Goal: Information Seeking & Learning: Learn about a topic

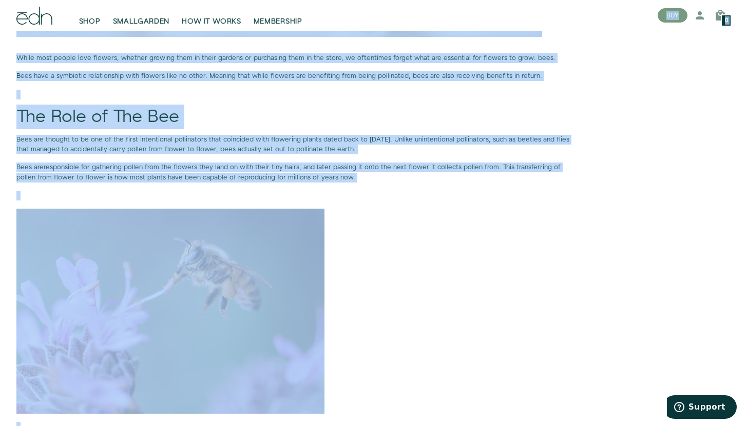
scroll to position [691, 0]
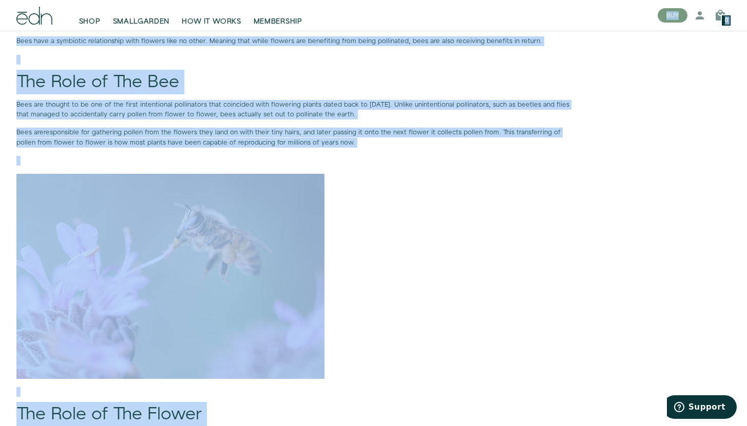
drag, startPoint x: 754, startPoint y: 9, endPoint x: 752, endPoint y: 106, distance: 97.5
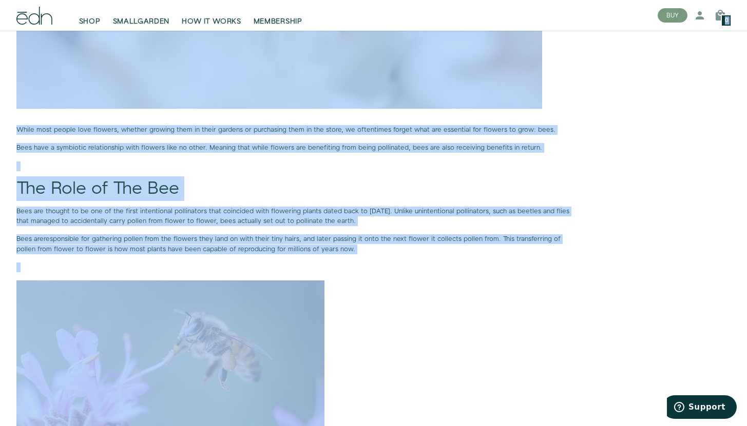
scroll to position [645, 0]
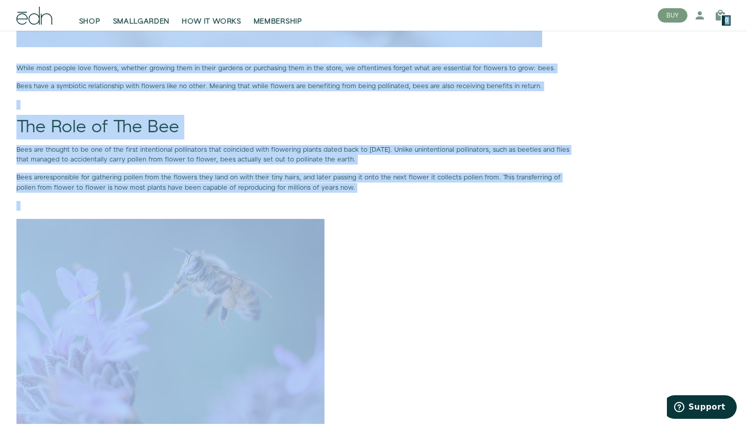
drag, startPoint x: 754, startPoint y: 40, endPoint x: 753, endPoint y: 130, distance: 90.3
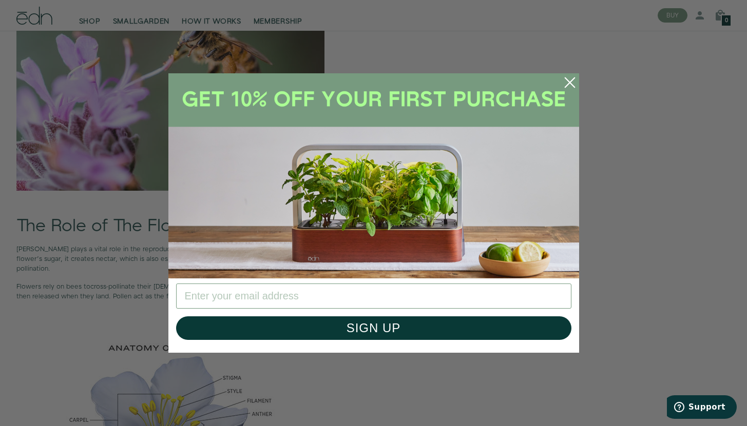
scroll to position [880, 0]
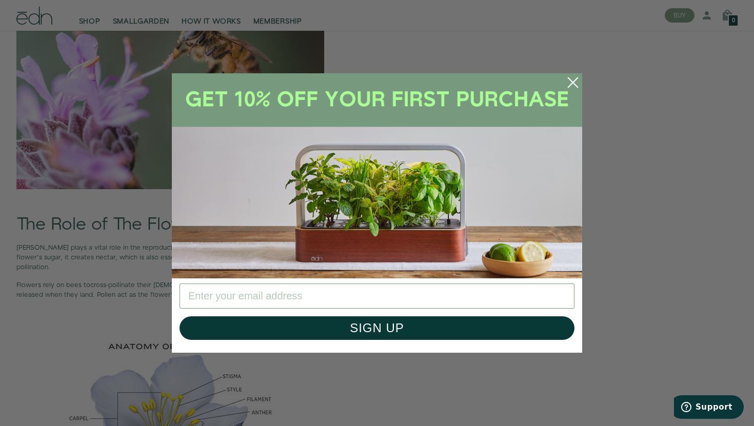
drag, startPoint x: 754, startPoint y: 127, endPoint x: 750, endPoint y: 165, distance: 38.1
click at [569, 80] on circle "Close dialog" at bounding box center [573, 82] width 23 height 23
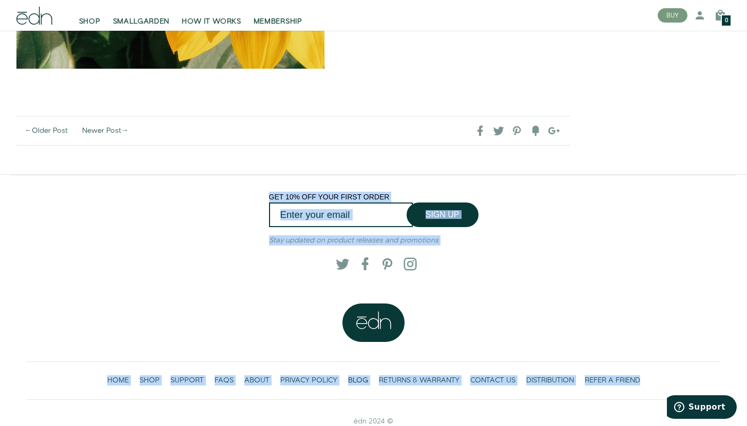
scroll to position [2578, 0]
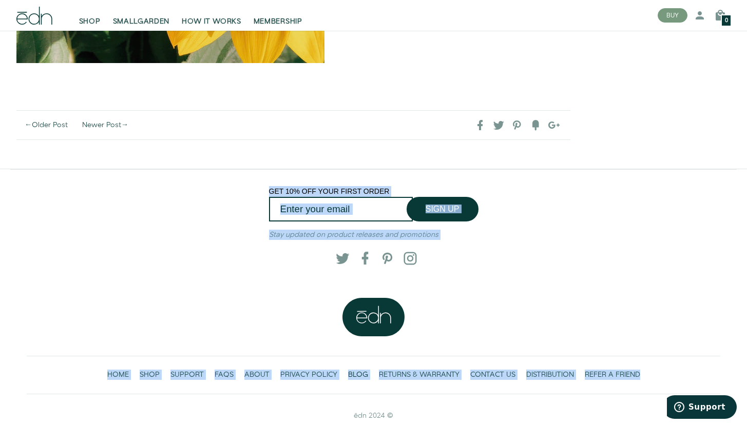
drag, startPoint x: 754, startPoint y: 160, endPoint x: 741, endPoint y: 401, distance: 241.0
